Goal: Task Accomplishment & Management: Manage account settings

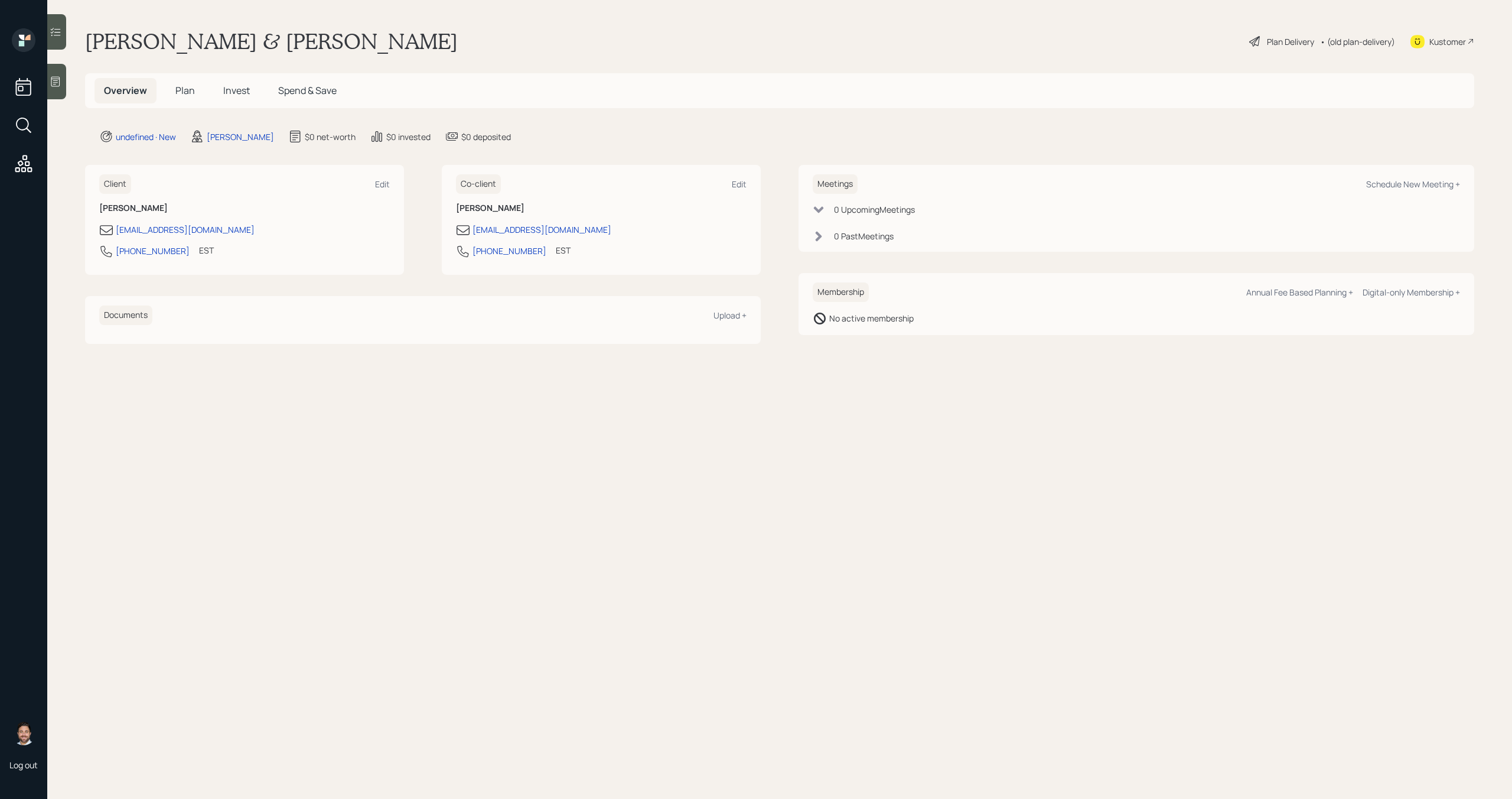
click at [57, 69] on div at bounding box center [56, 81] width 19 height 36
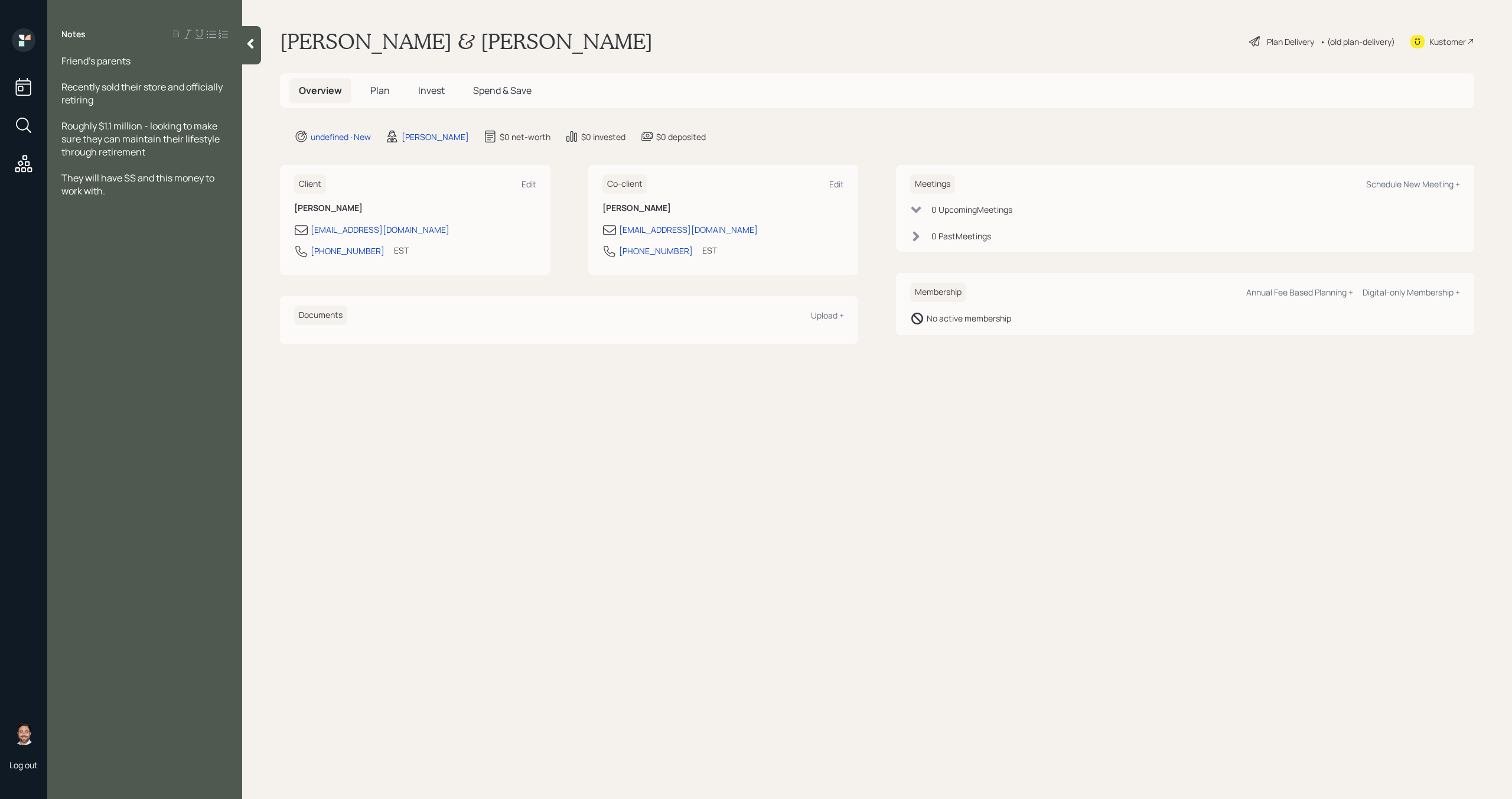
click at [255, 49] on icon at bounding box center [250, 44] width 12 height 12
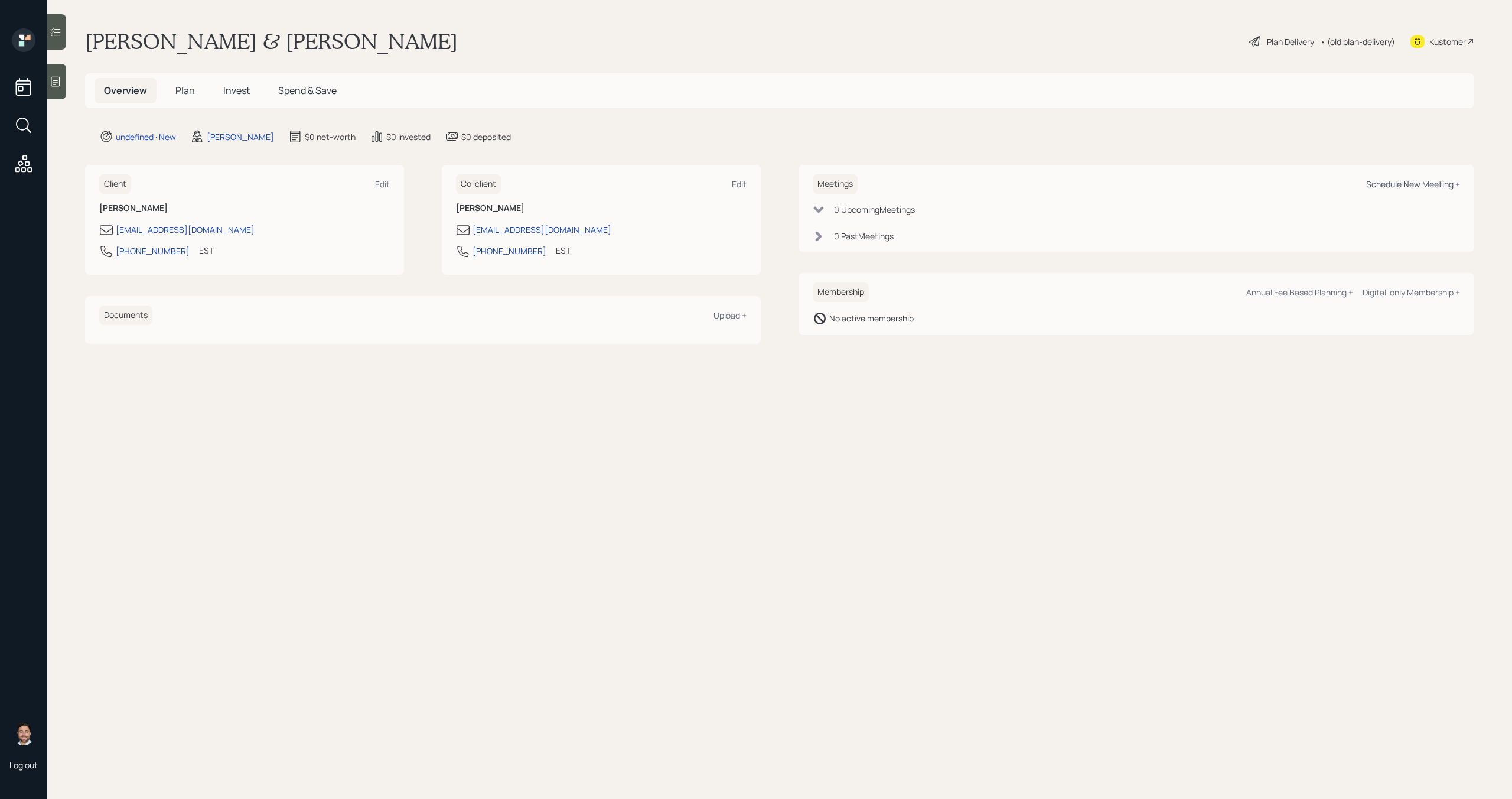
click at [1411, 185] on div "Schedule New Meeting +" at bounding box center [1413, 184] width 94 height 11
select select "bffa7908-1b2a-4c79-9bb6-f0ec9aed22d3"
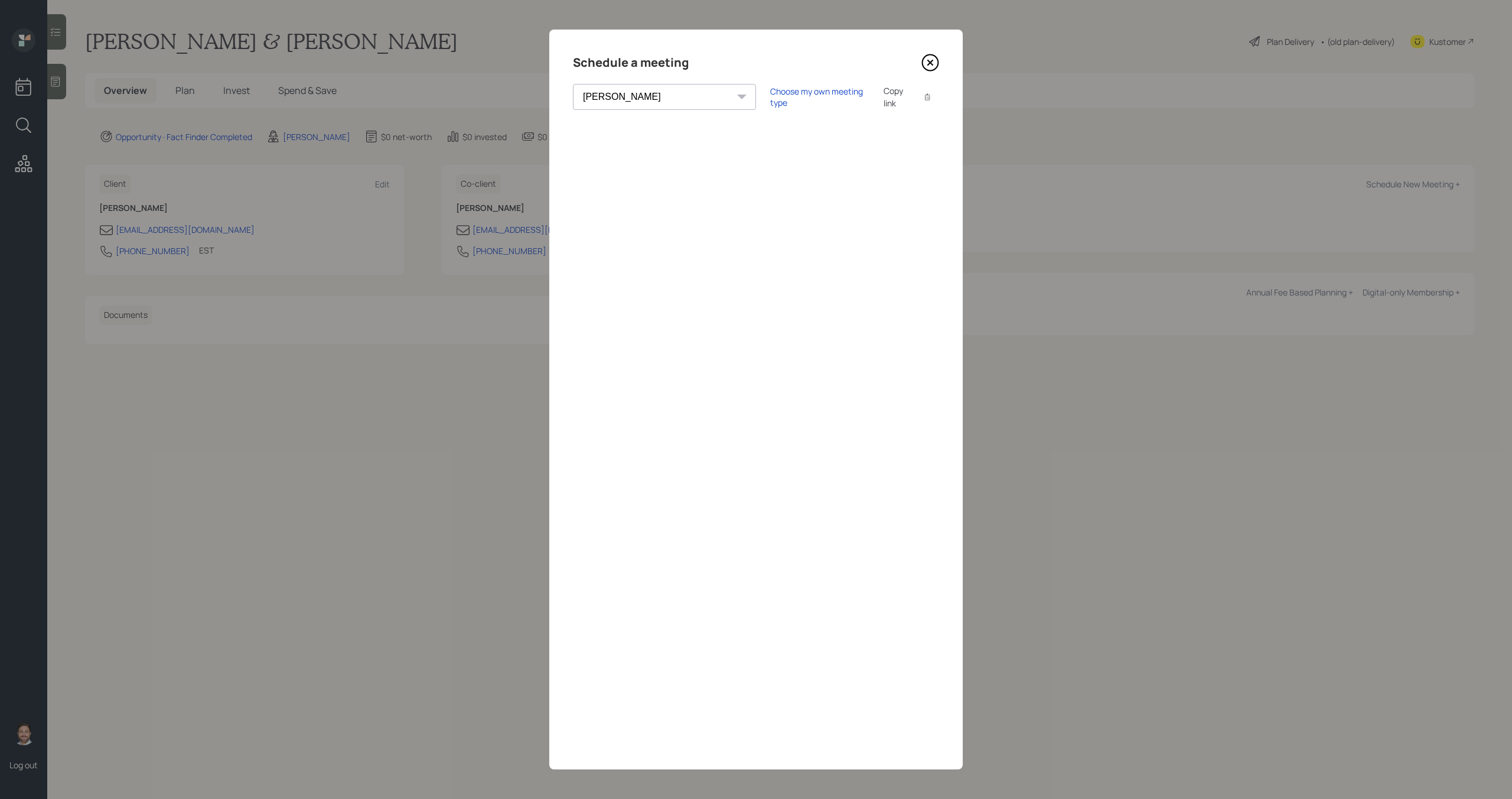
click at [926, 66] on icon at bounding box center [930, 62] width 17 height 18
